Goal: Task Accomplishment & Management: Manage account settings

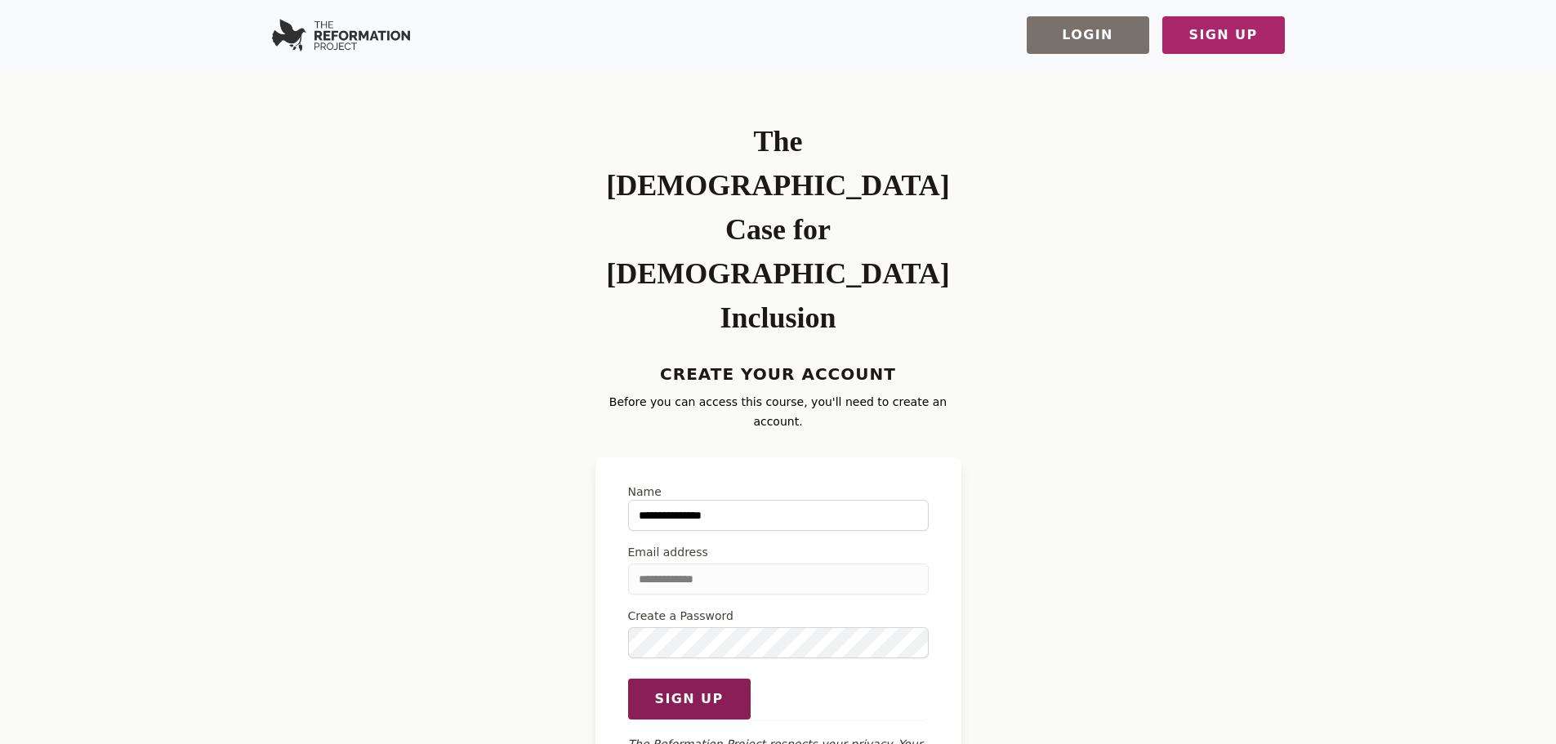
click at [669, 678] on button "Sign up" at bounding box center [689, 699] width 123 height 42
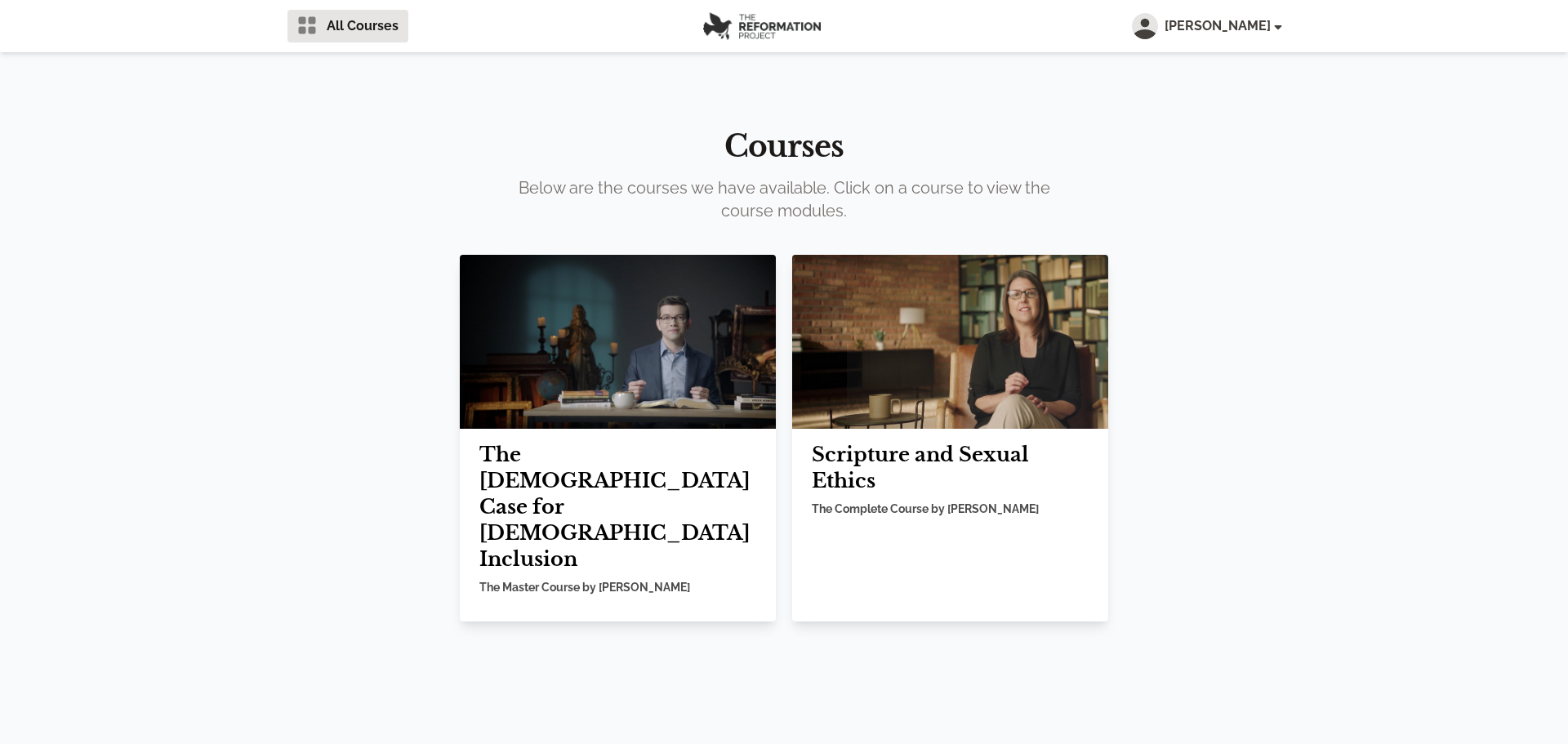
click at [764, 23] on img at bounding box center [762, 26] width 118 height 28
click at [751, 32] on img at bounding box center [762, 26] width 118 height 28
click at [703, 359] on img at bounding box center [618, 342] width 316 height 174
click at [1251, 20] on span "[PERSON_NAME]" at bounding box center [1222, 26] width 116 height 20
click at [1173, 181] on link "Sign out" at bounding box center [1201, 181] width 157 height 29
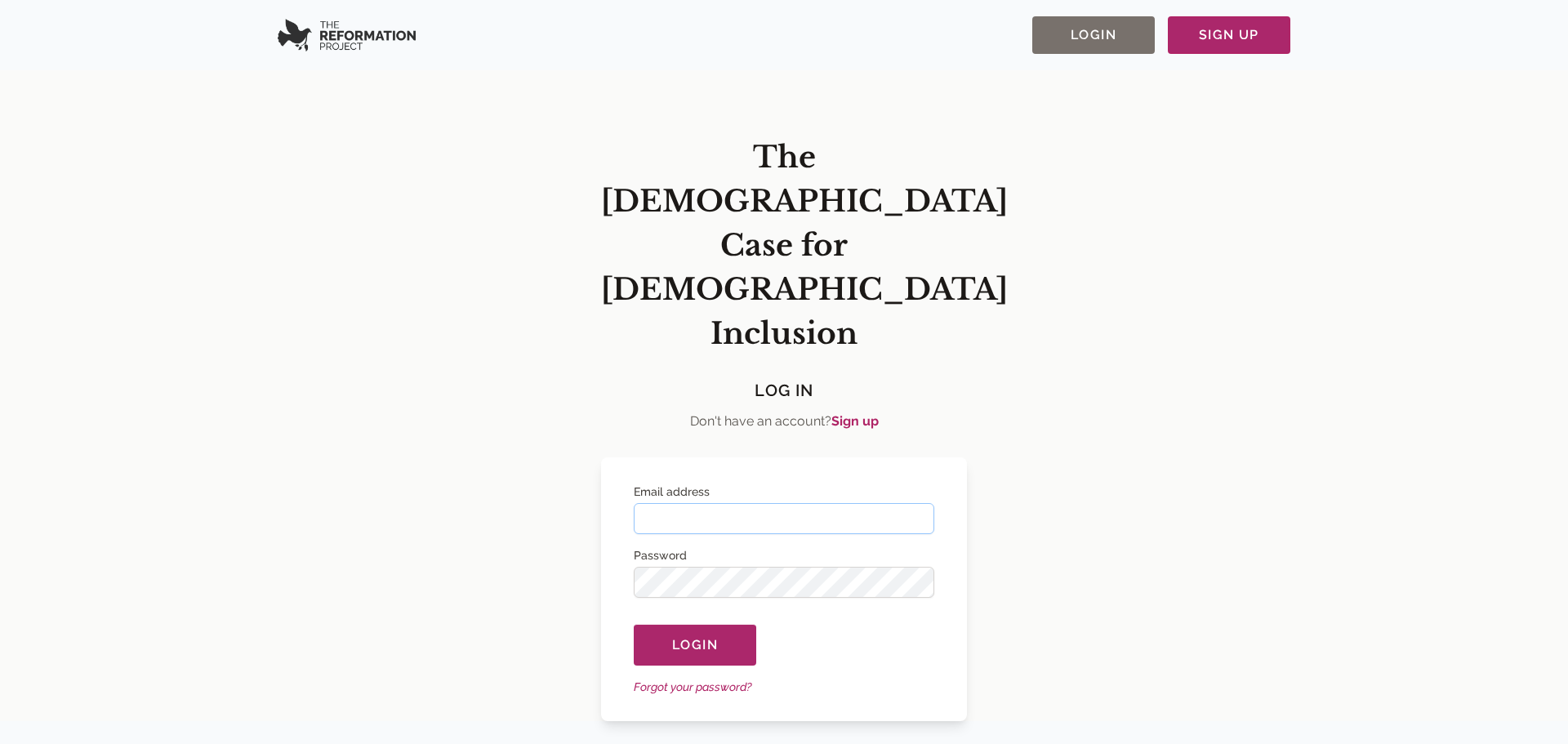
click at [689, 503] on input "Email address" at bounding box center [784, 518] width 301 height 31
click at [717, 503] on input "******" at bounding box center [784, 518] width 301 height 31
type input "**********"
click at [634, 624] on button "Login" at bounding box center [695, 645] width 123 height 42
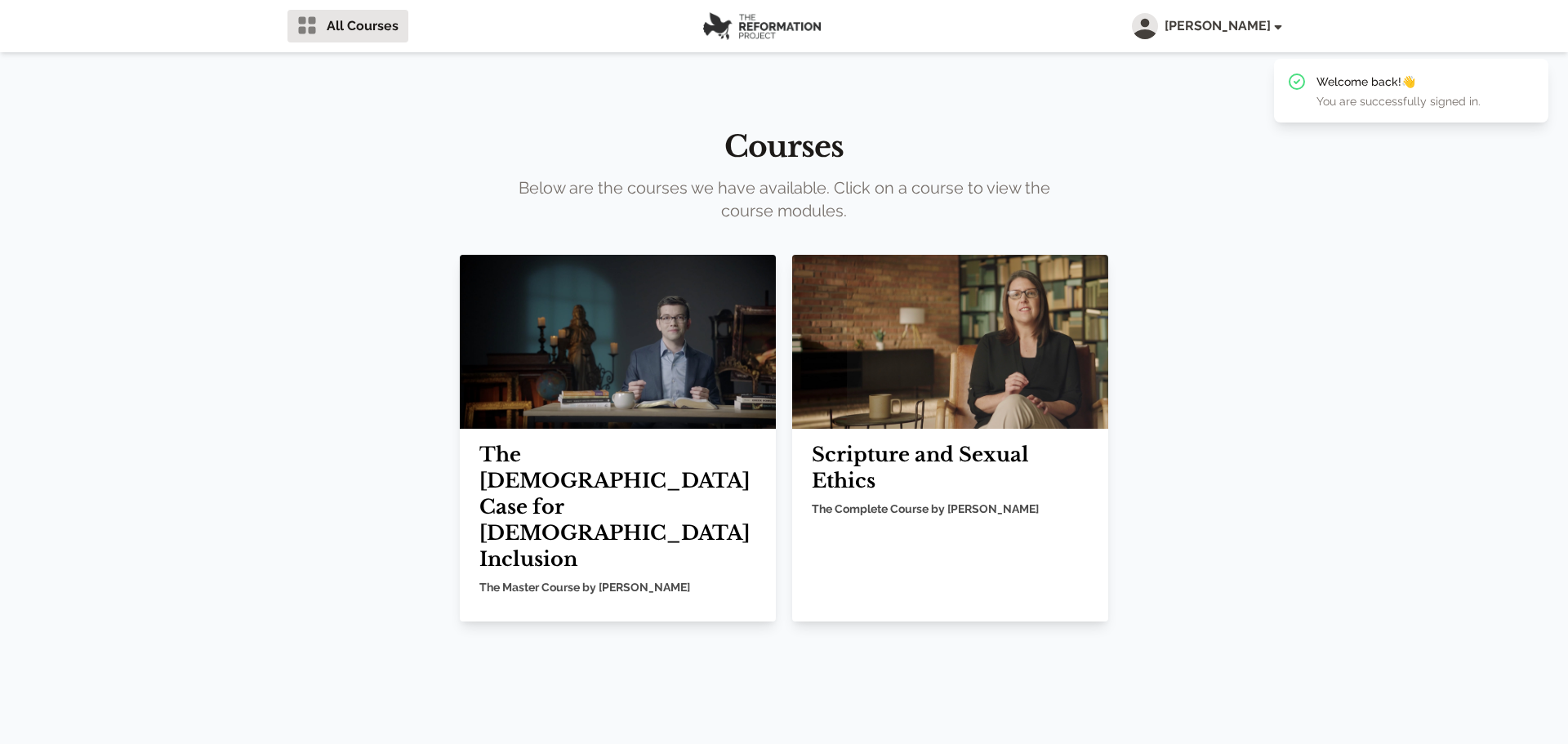
click at [1230, 16] on button "Steven K Fisher" at bounding box center [1205, 26] width 149 height 26
click at [1171, 183] on link "Sign out" at bounding box center [1201, 181] width 157 height 29
